Goal: Find specific page/section: Find specific page/section

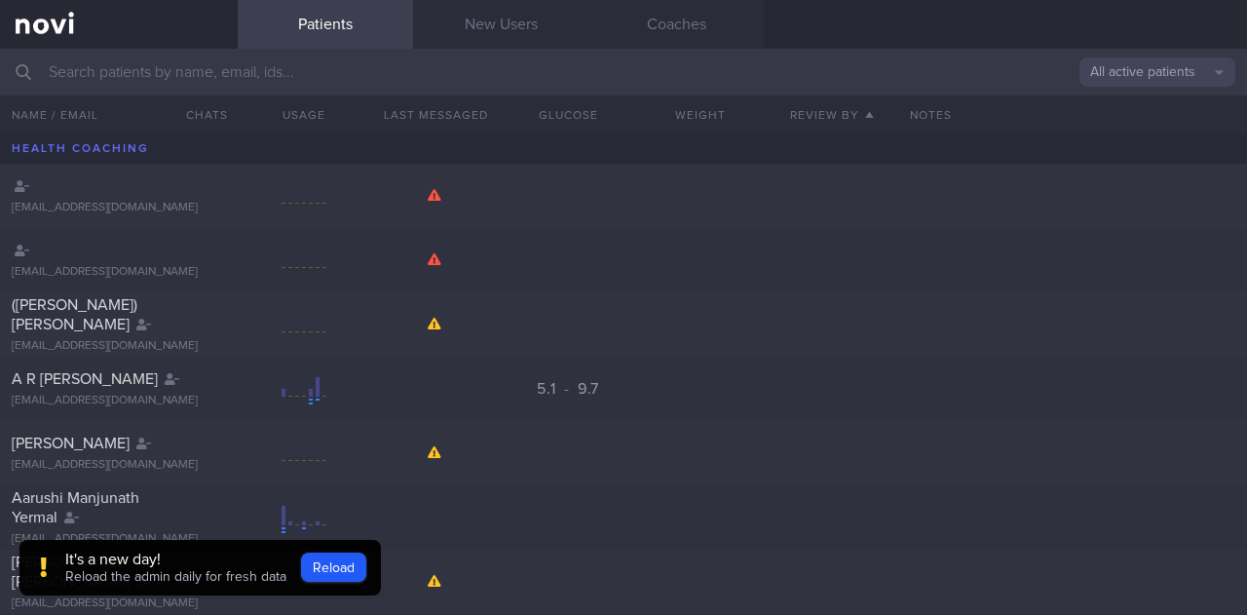
click at [395, 64] on input "text" at bounding box center [623, 72] width 1247 height 47
drag, startPoint x: 505, startPoint y: 19, endPoint x: 220, endPoint y: 66, distance: 288.4
click at [505, 19] on link "New Users" at bounding box center [500, 24] width 175 height 49
click at [331, 1] on link "Patients" at bounding box center [325, 24] width 175 height 49
click at [300, 68] on input "text" at bounding box center [623, 72] width 1247 height 47
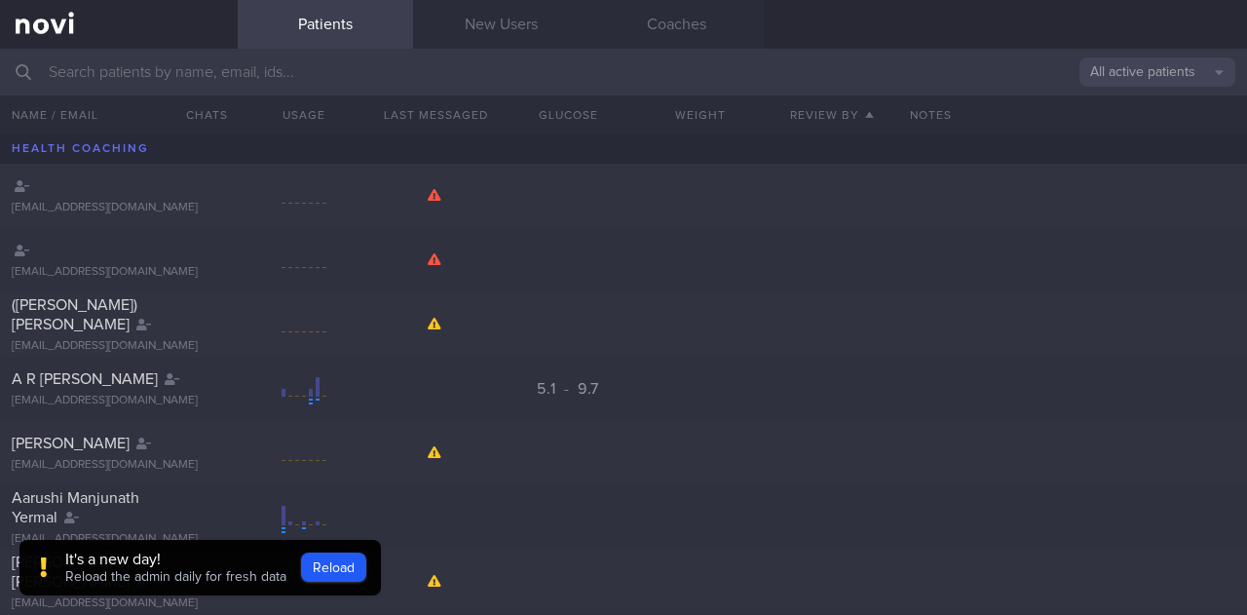
click at [220, 66] on input "text" at bounding box center [623, 72] width 1247 height 47
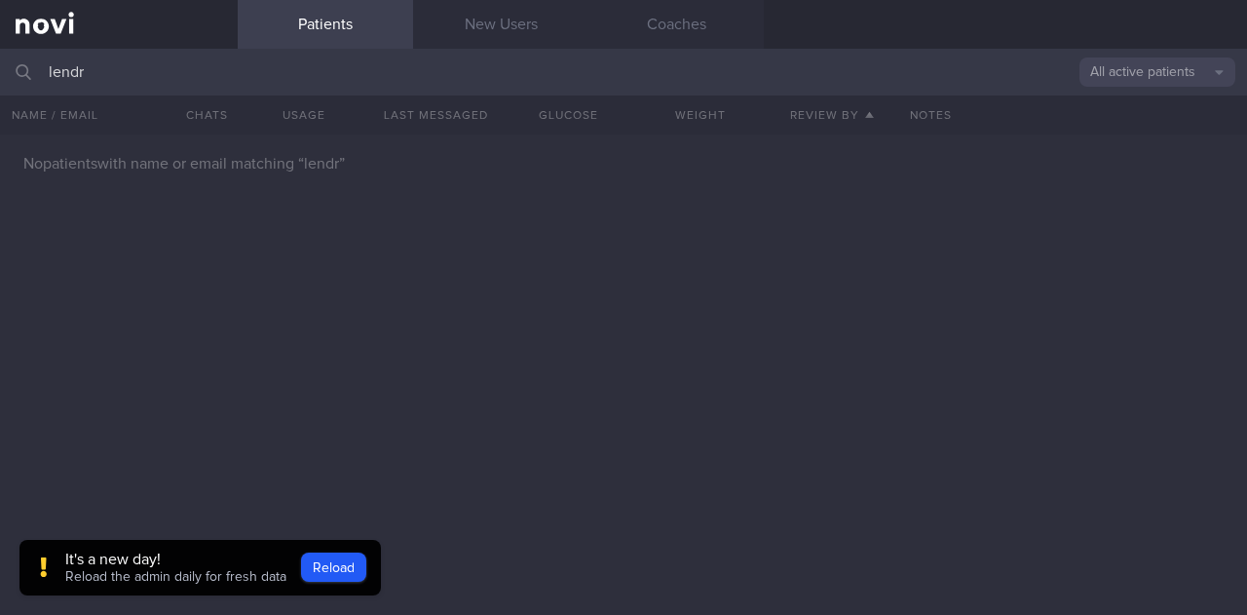
type input "lendry"
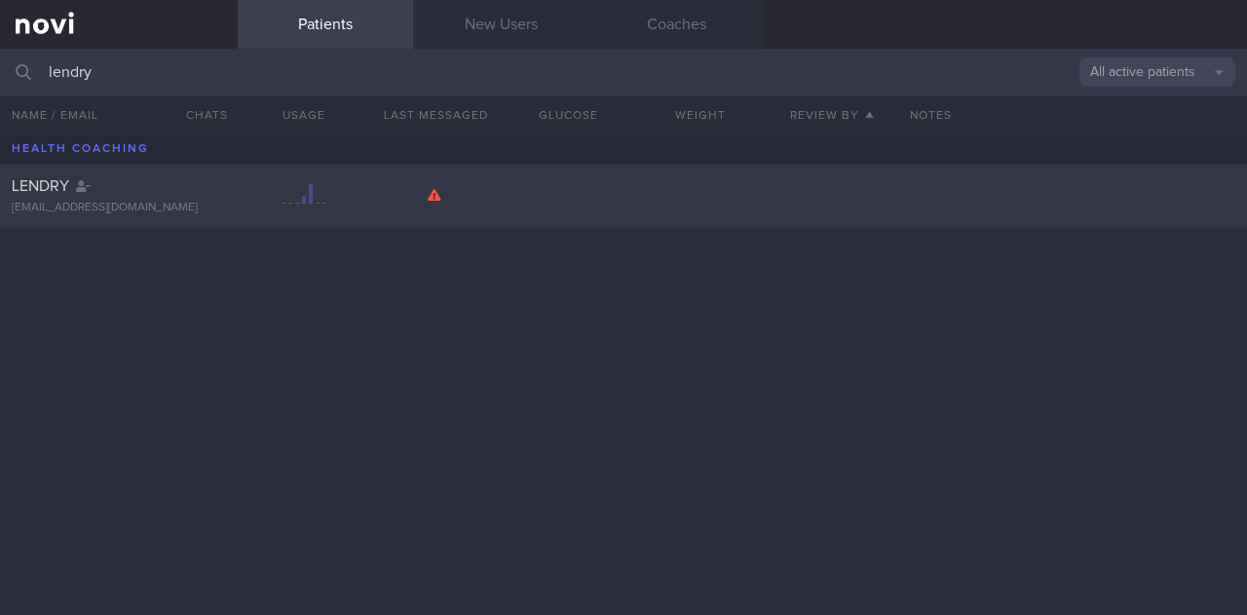
click at [115, 202] on div "[EMAIL_ADDRESS][DOMAIN_NAME]" at bounding box center [119, 208] width 214 height 15
